Goal: Obtain resource: Download file/media

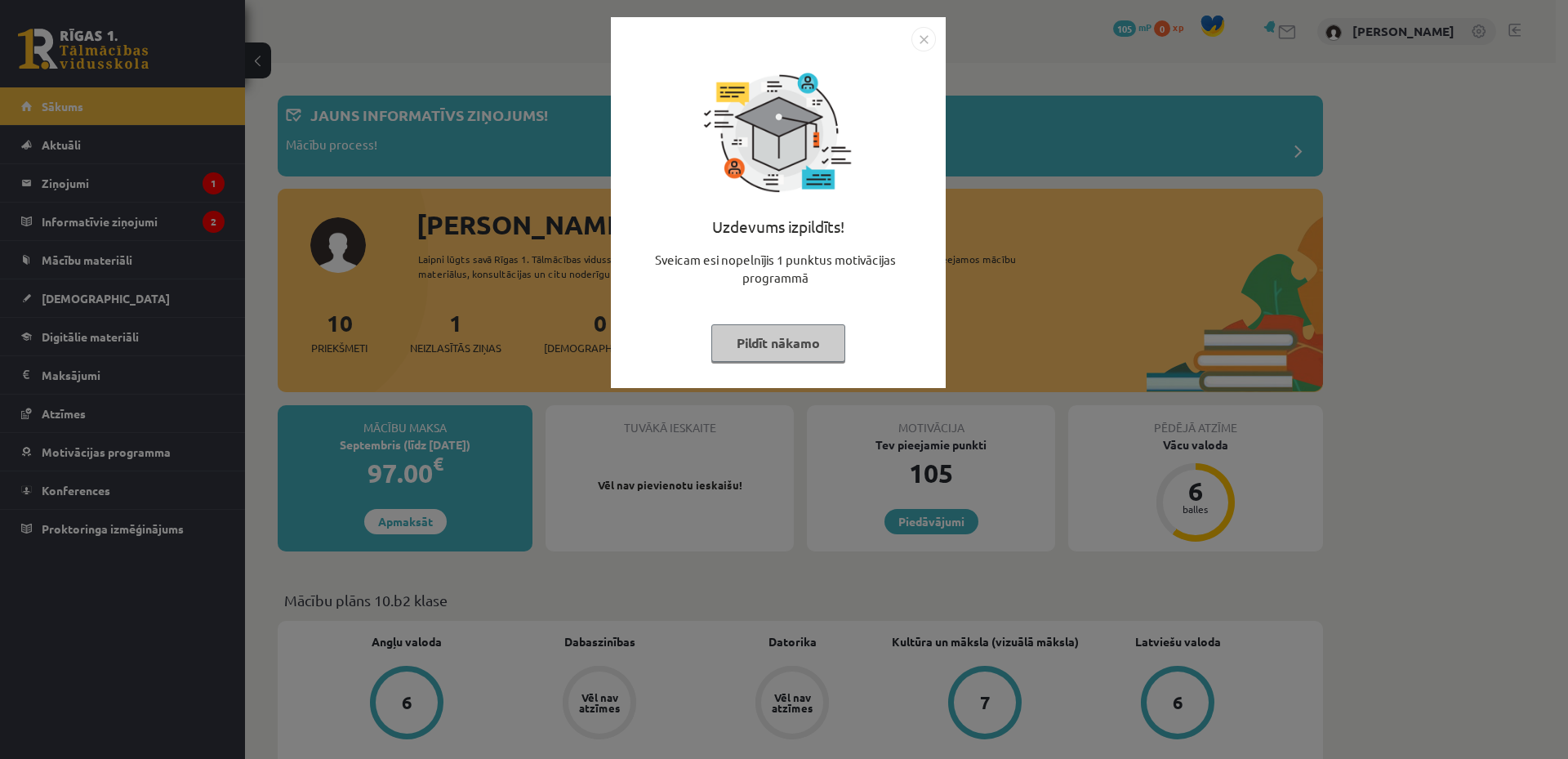
click at [917, 39] on img "Close" at bounding box center [923, 39] width 24 height 24
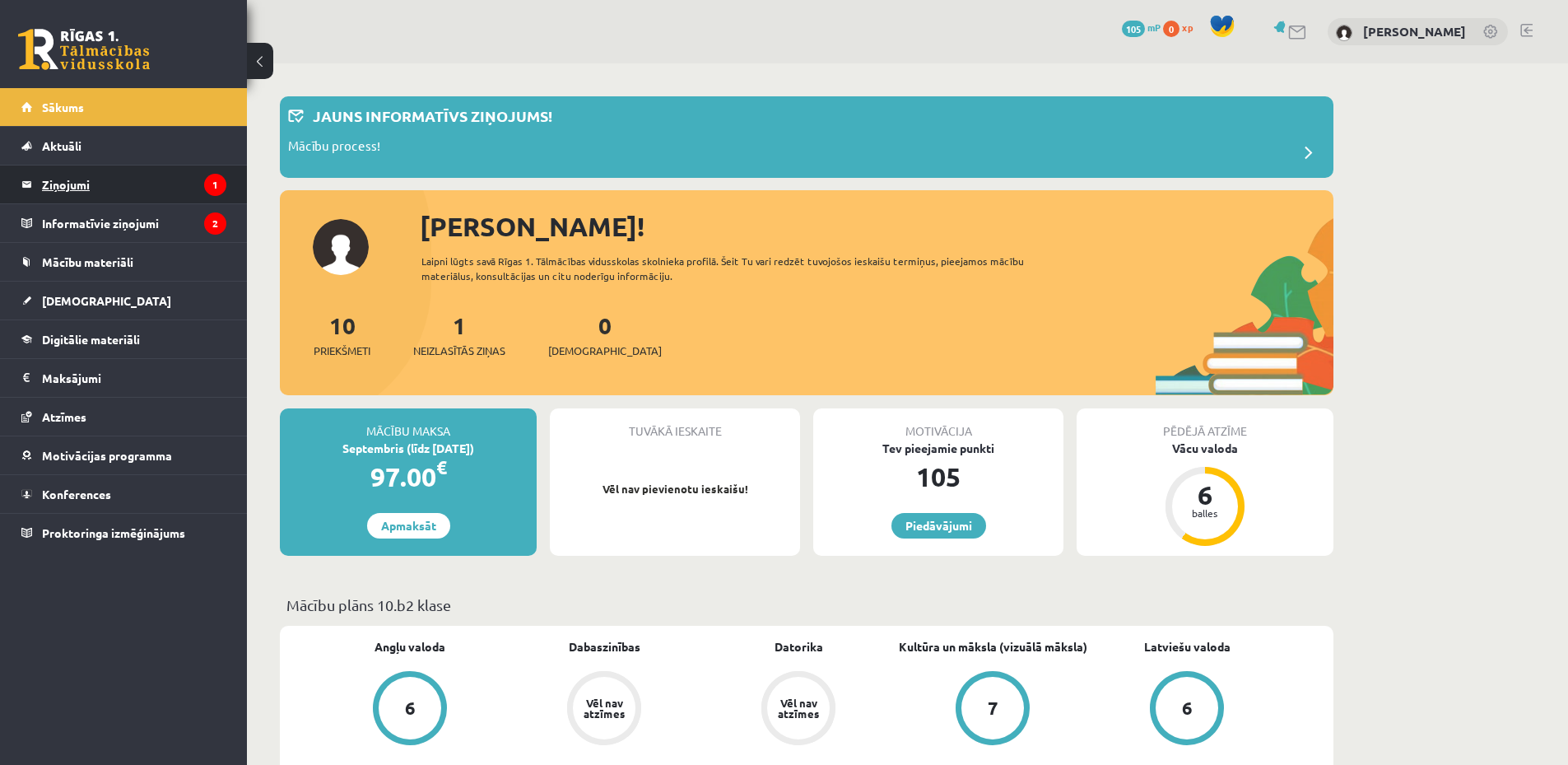
click at [125, 175] on legend "Ziņojumi 1" at bounding box center [134, 184] width 184 height 38
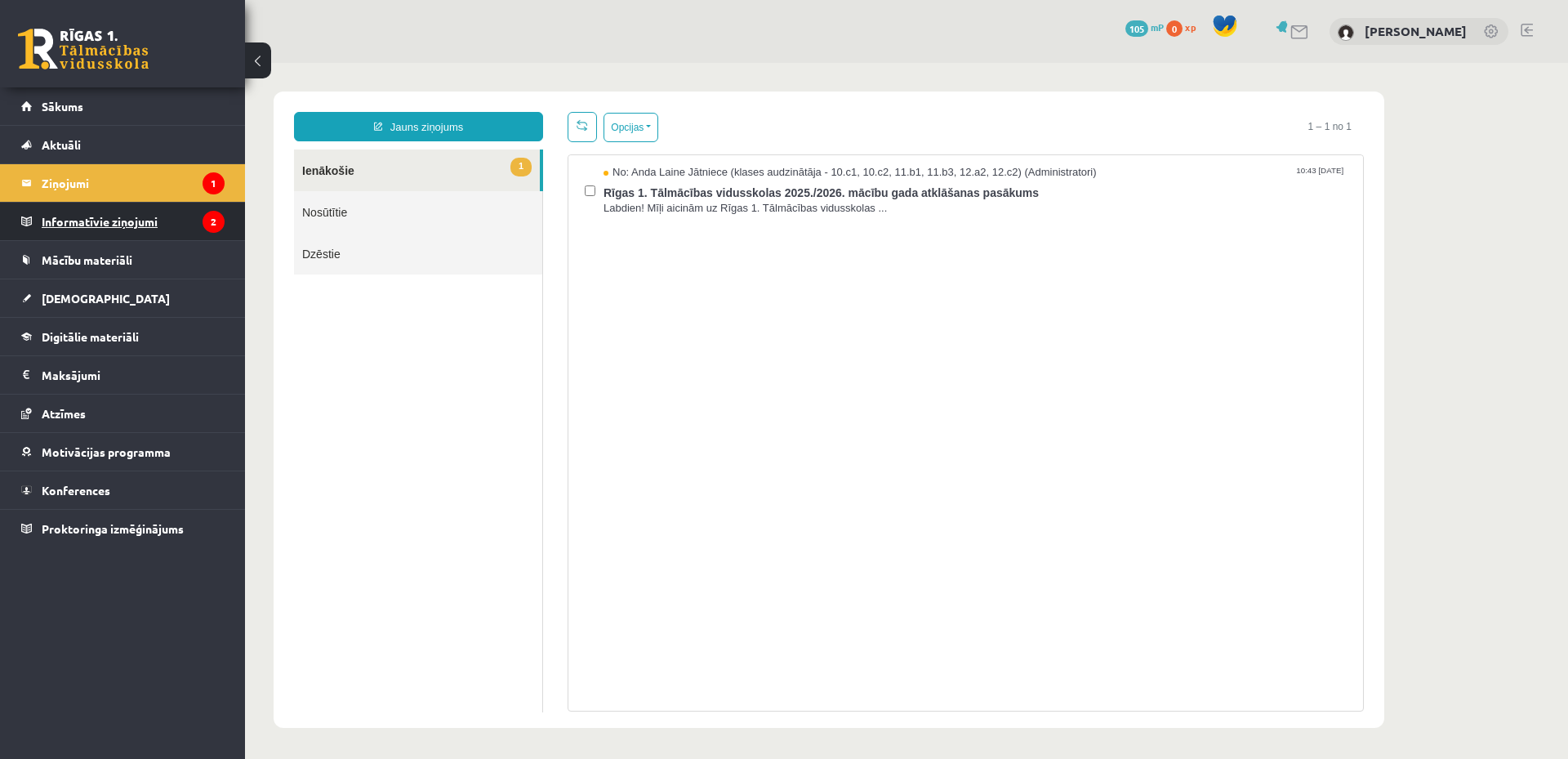
click at [184, 219] on legend "Informatīvie ziņojumi 2" at bounding box center [133, 221] width 183 height 38
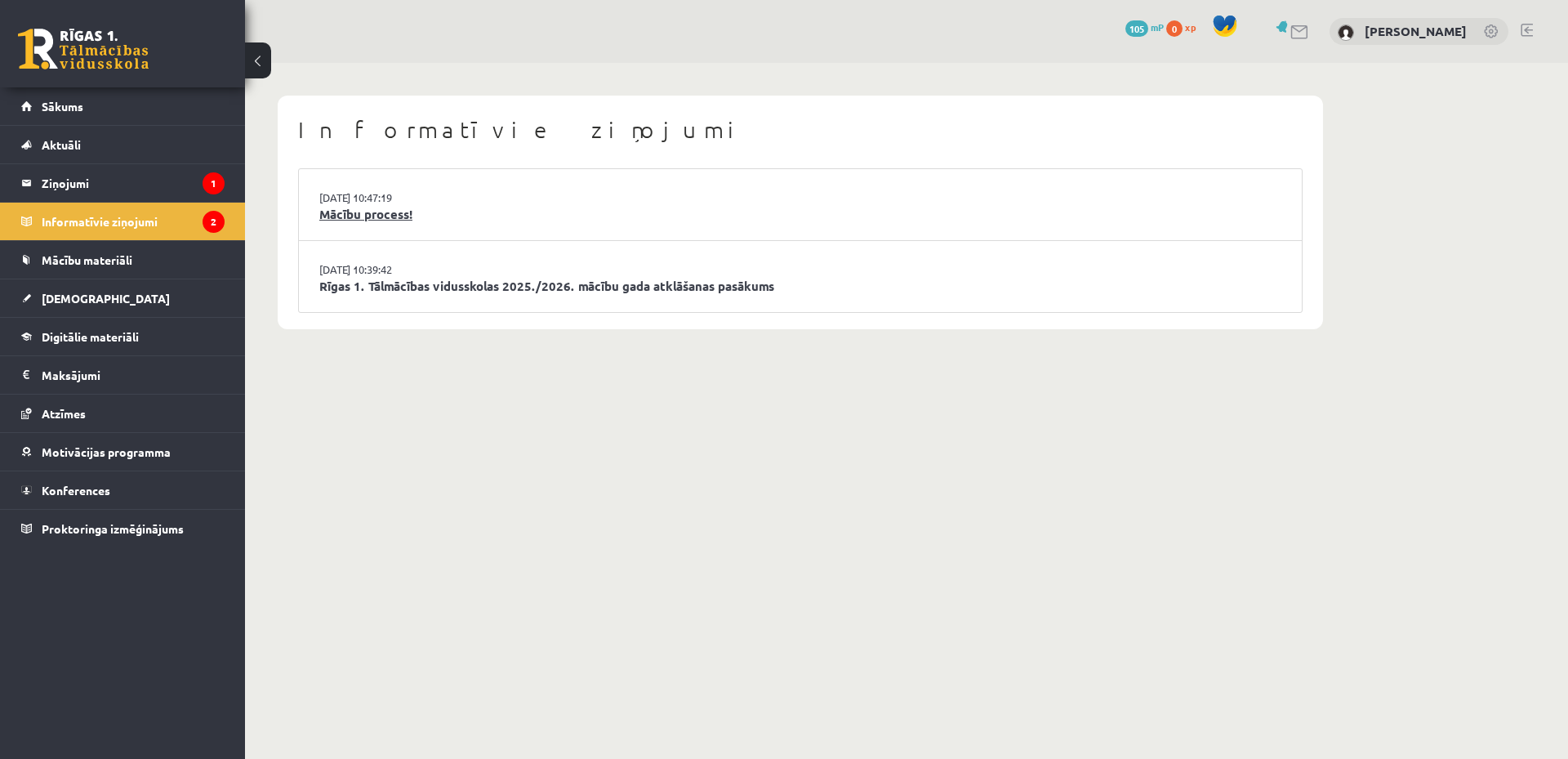
click at [500, 218] on link "Mācību process!" at bounding box center [800, 214] width 962 height 18
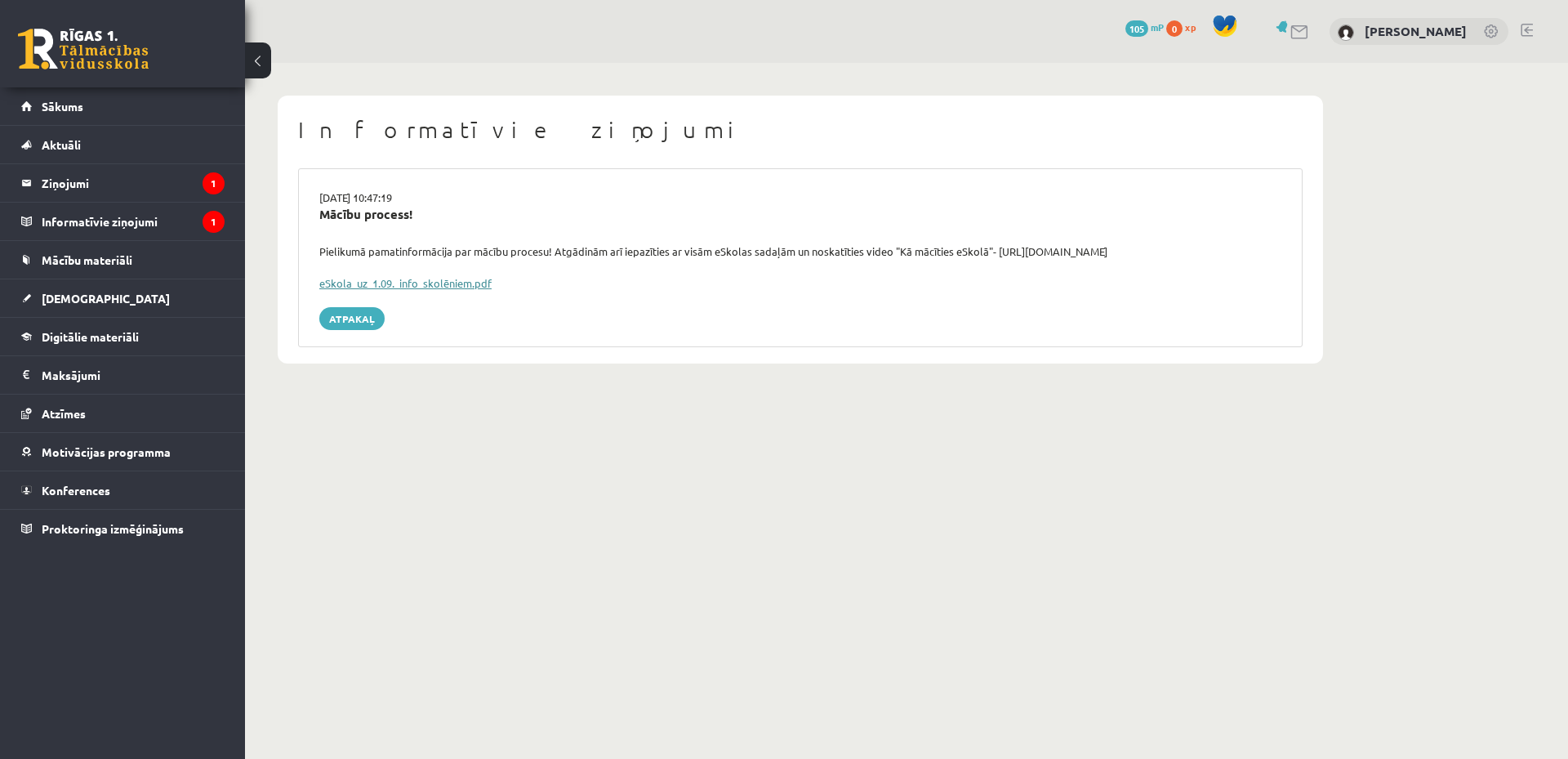
click at [408, 284] on link "eSkola_uz_1.09._info_skolēniem.pdf" at bounding box center [405, 283] width 172 height 14
